Goal: Transaction & Acquisition: Purchase product/service

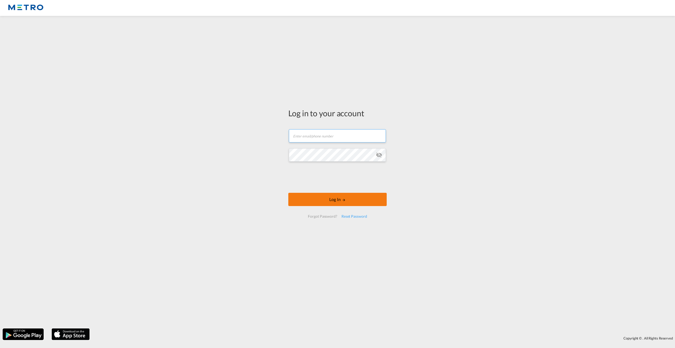
type input "[PERSON_NAME][EMAIL_ADDRESS][PERSON_NAME][DOMAIN_NAME]"
click at [339, 198] on button "Log In" at bounding box center [337, 199] width 98 height 13
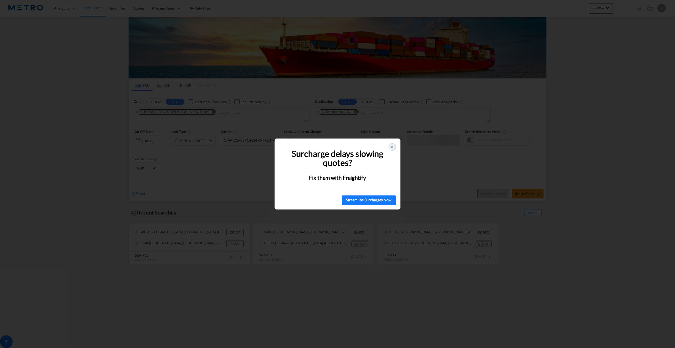
click at [393, 148] on icon at bounding box center [392, 147] width 4 height 4
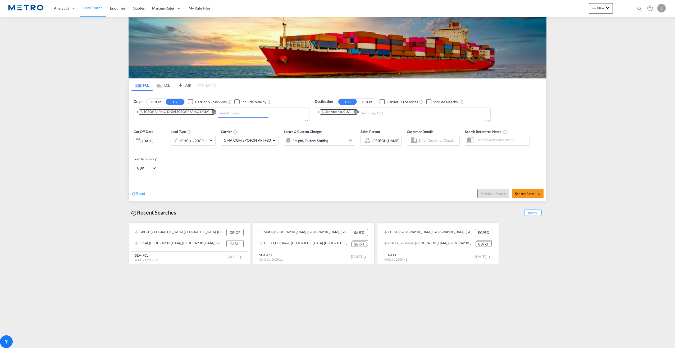
drag, startPoint x: 199, startPoint y: 112, endPoint x: 215, endPoint y: 112, distance: 15.3
click at [218, 112] on input "Chips input." at bounding box center [243, 113] width 50 height 8
type input "southamp"
drag, startPoint x: 223, startPoint y: 125, endPoint x: 224, endPoint y: 121, distance: 4.1
click at [222, 125] on div "Southamp ton Bermuda BMSOU" at bounding box center [236, 125] width 101 height 16
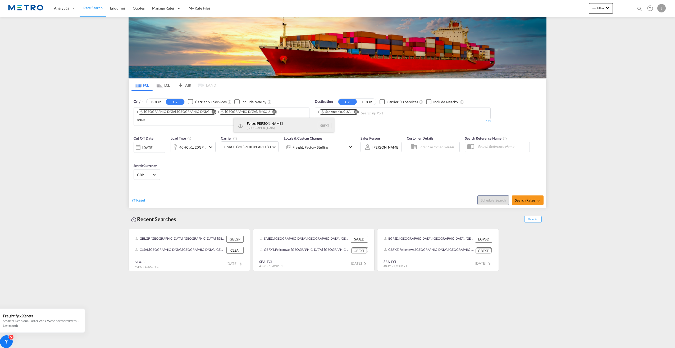
type input "felixs"
click at [276, 122] on div "Felixs [PERSON_NAME] [GEOGRAPHIC_DATA] GBFXT" at bounding box center [284, 125] width 101 height 16
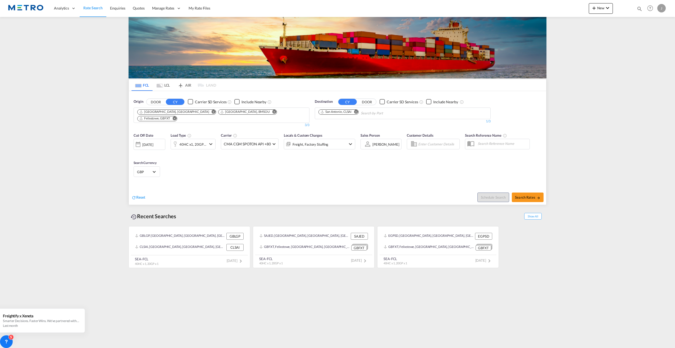
click at [356, 112] on md-icon "Remove" at bounding box center [356, 112] width 4 height 4
click at [356, 112] on body "Analytics Reports Dashboard Rate Search Enquiries Quotes" at bounding box center [337, 174] width 675 height 348
type input "[PERSON_NAME]"
click at [352, 123] on div "[PERSON_NAME] [GEOGRAPHIC_DATA] NZNSN" at bounding box center [359, 125] width 101 height 16
click at [534, 195] on span "Search Rates" at bounding box center [527, 197] width 25 height 4
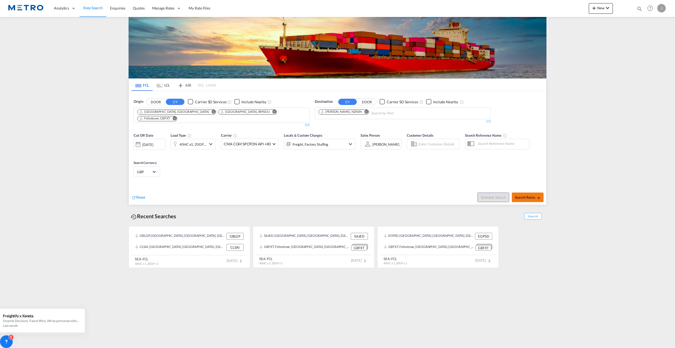
type input "GBLGP,BMSOU,GBFXT to NZNSN / [DATE]"
